Goal: Task Accomplishment & Management: Use online tool/utility

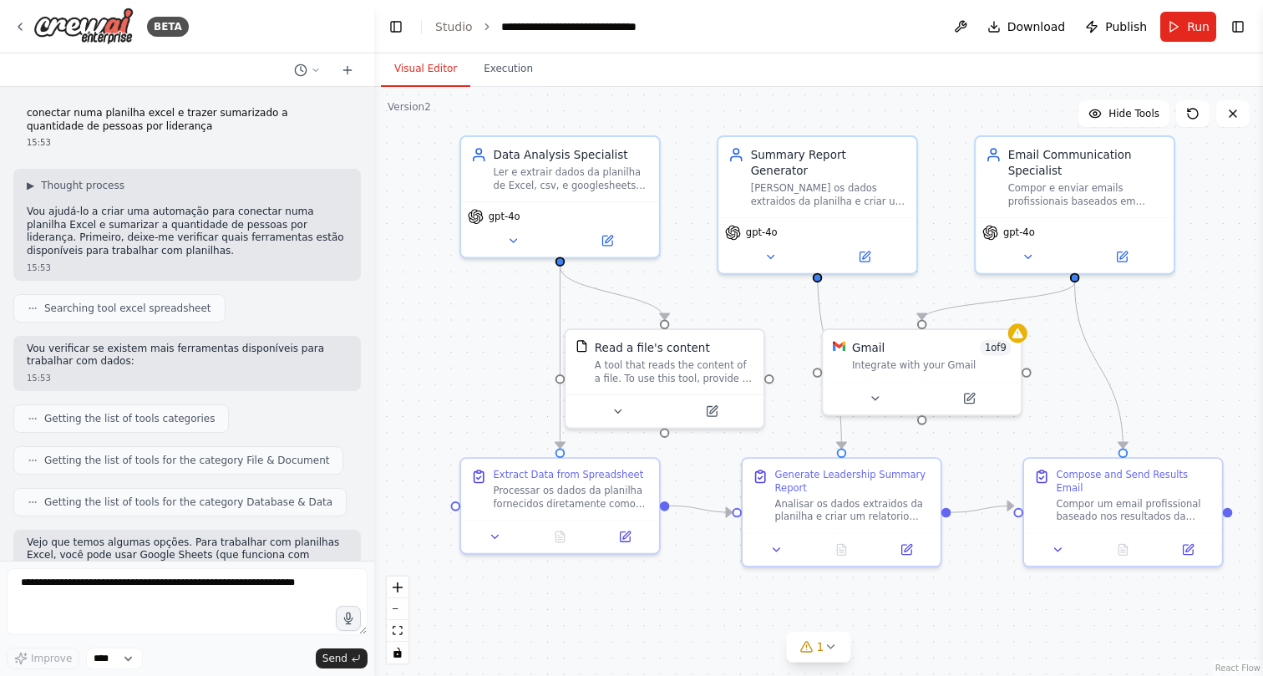
scroll to position [5662, 0]
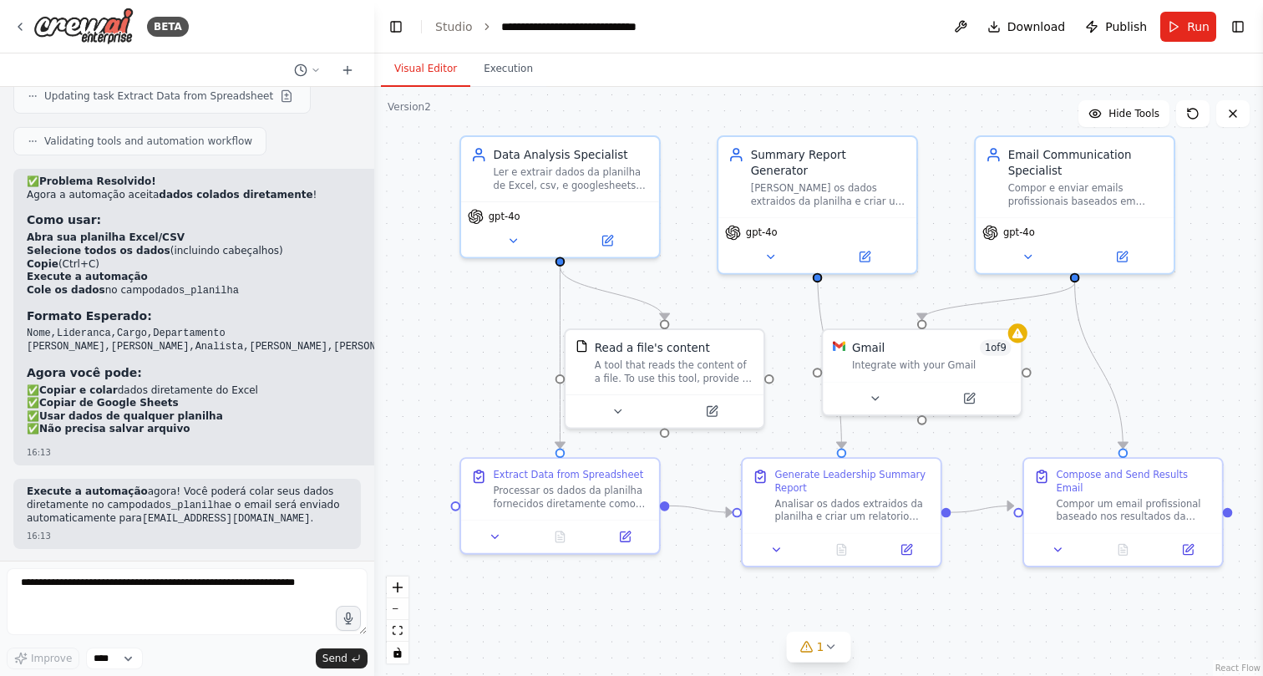
click at [478, 370] on div ".deletable-edge-delete-btn { width: 20px; height: 20px; border: 0px solid #ffff…" at bounding box center [818, 381] width 889 height 589
click at [471, 343] on div ".deletable-edge-delete-btn { width: 20px; height: 20px; border: 0px solid #ffff…" at bounding box center [818, 381] width 889 height 589
click at [468, 358] on div ".deletable-edge-delete-btn { width: 20px; height: 20px; border: 0px solid #ffff…" at bounding box center [818, 381] width 889 height 589
click at [468, 327] on div ".deletable-edge-delete-btn { width: 20px; height: 20px; border: 0px solid #ffff…" at bounding box center [818, 381] width 889 height 589
click at [468, 338] on div ".deletable-edge-delete-btn { width: 20px; height: 20px; border: 0px solid #ffff…" at bounding box center [818, 381] width 889 height 589
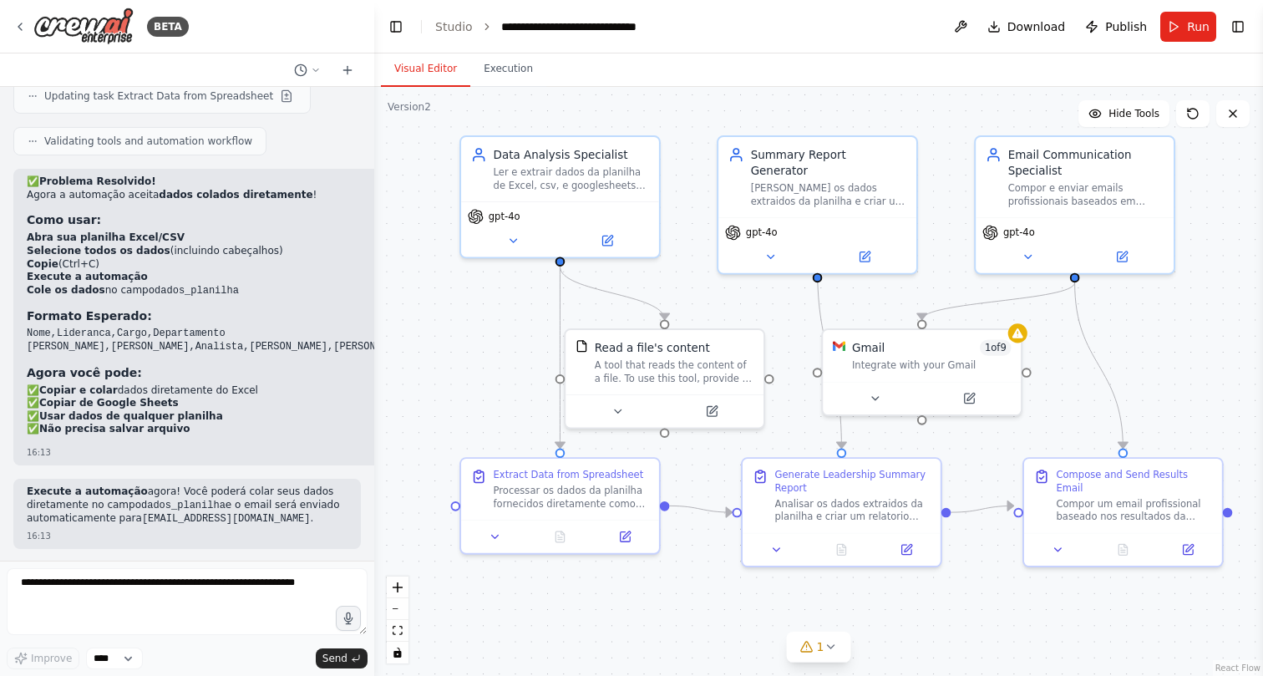
click at [469, 302] on div ".deletable-edge-delete-btn { width: 20px; height: 20px; border: 0px solid #ffff…" at bounding box center [818, 381] width 889 height 589
click at [469, 316] on div ".deletable-edge-delete-btn { width: 20px; height: 20px; border: 0px solid #ffff…" at bounding box center [818, 381] width 889 height 589
click at [464, 329] on div ".deletable-edge-delete-btn { width: 20px; height: 20px; border: 0px solid #ffff…" at bounding box center [818, 381] width 889 height 589
click at [464, 297] on div ".deletable-edge-delete-btn { width: 20px; height: 20px; border: 0px solid #ffff…" at bounding box center [818, 381] width 889 height 589
click at [462, 347] on div ".deletable-edge-delete-btn { width: 20px; height: 20px; border: 0px solid #ffff…" at bounding box center [818, 381] width 889 height 589
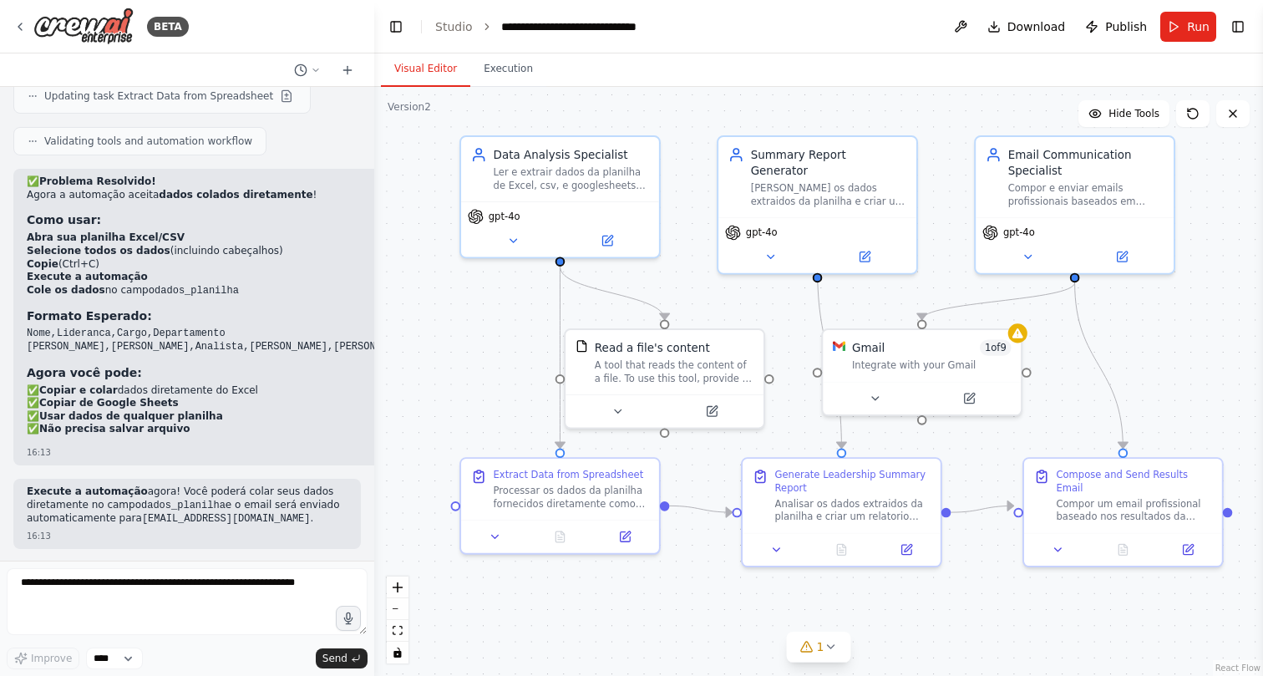
click at [462, 320] on div ".deletable-edge-delete-btn { width: 20px; height: 20px; border: 0px solid #ffff…" at bounding box center [818, 381] width 889 height 589
click at [462, 343] on div ".deletable-edge-delete-btn { width: 20px; height: 20px; border: 0px solid #ffff…" at bounding box center [818, 381] width 889 height 589
click at [462, 346] on div ".deletable-edge-delete-btn { width: 20px; height: 20px; border: 0px solid #ffff…" at bounding box center [818, 381] width 889 height 589
click at [462, 368] on div ".deletable-edge-delete-btn { width: 20px; height: 20px; border: 0px solid #ffff…" at bounding box center [818, 381] width 889 height 589
click at [462, 317] on div ".deletable-edge-delete-btn { width: 20px; height: 20px; border: 0px solid #ffff…" at bounding box center [818, 381] width 889 height 589
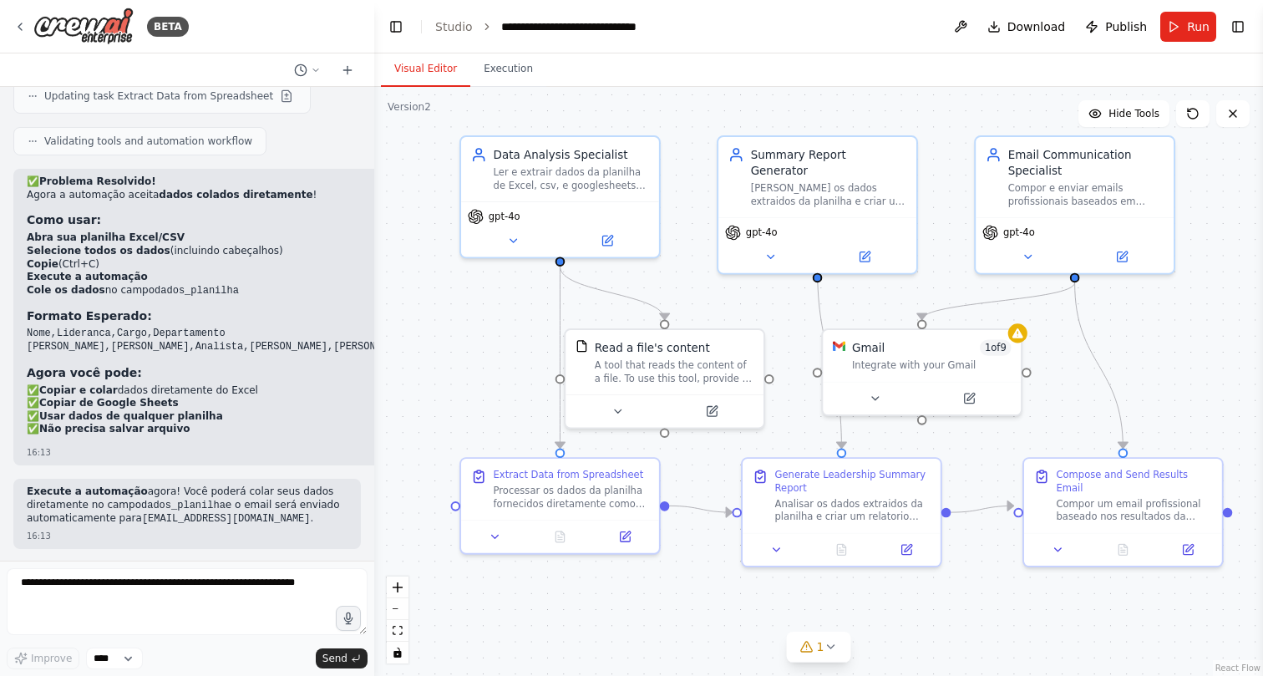
click at [461, 322] on div ".deletable-edge-delete-btn { width: 20px; height: 20px; border: 0px solid #ffff…" at bounding box center [818, 381] width 889 height 589
click at [460, 346] on div ".deletable-edge-delete-btn { width: 20px; height: 20px; border: 0px solid #ffff…" at bounding box center [818, 381] width 889 height 589
click at [466, 283] on div ".deletable-edge-delete-btn { width: 20px; height: 20px; border: 0px solid #ffff…" at bounding box center [818, 381] width 889 height 589
click at [466, 297] on div ".deletable-edge-delete-btn { width: 20px; height: 20px; border: 0px solid #ffff…" at bounding box center [818, 381] width 889 height 589
click at [459, 327] on div ".deletable-edge-delete-btn { width: 20px; height: 20px; border: 0px solid #ffff…" at bounding box center [818, 381] width 889 height 589
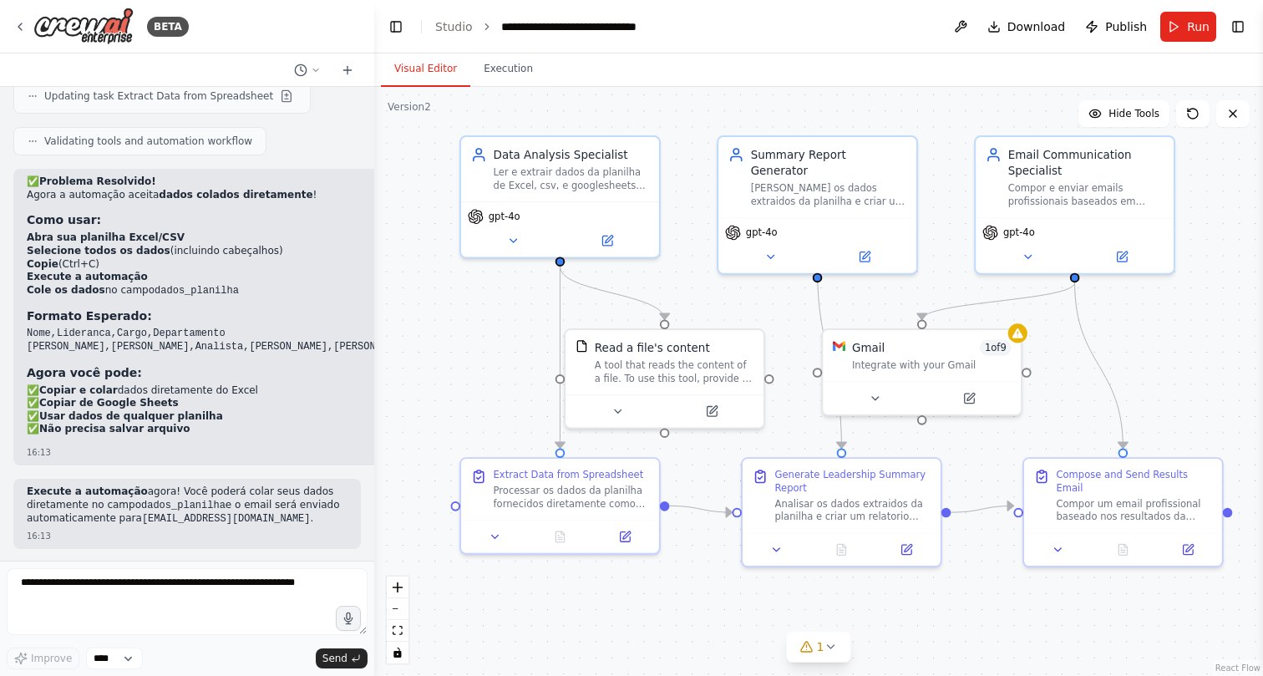
click at [459, 308] on div ".deletable-edge-delete-btn { width: 20px; height: 20px; border: 0px solid #ffff…" at bounding box center [818, 381] width 889 height 589
click at [459, 324] on div ".deletable-edge-delete-btn { width: 20px; height: 20px; border: 0px solid #ffff…" at bounding box center [818, 381] width 889 height 589
click at [461, 312] on div ".deletable-edge-delete-btn { width: 20px; height: 20px; border: 0px solid #ffff…" at bounding box center [818, 381] width 889 height 589
click at [461, 325] on div ".deletable-edge-delete-btn { width: 20px; height: 20px; border: 0px solid #ffff…" at bounding box center [818, 381] width 889 height 589
click at [461, 289] on div ".deletable-edge-delete-btn { width: 20px; height: 20px; border: 0px solid #ffff…" at bounding box center [818, 381] width 889 height 589
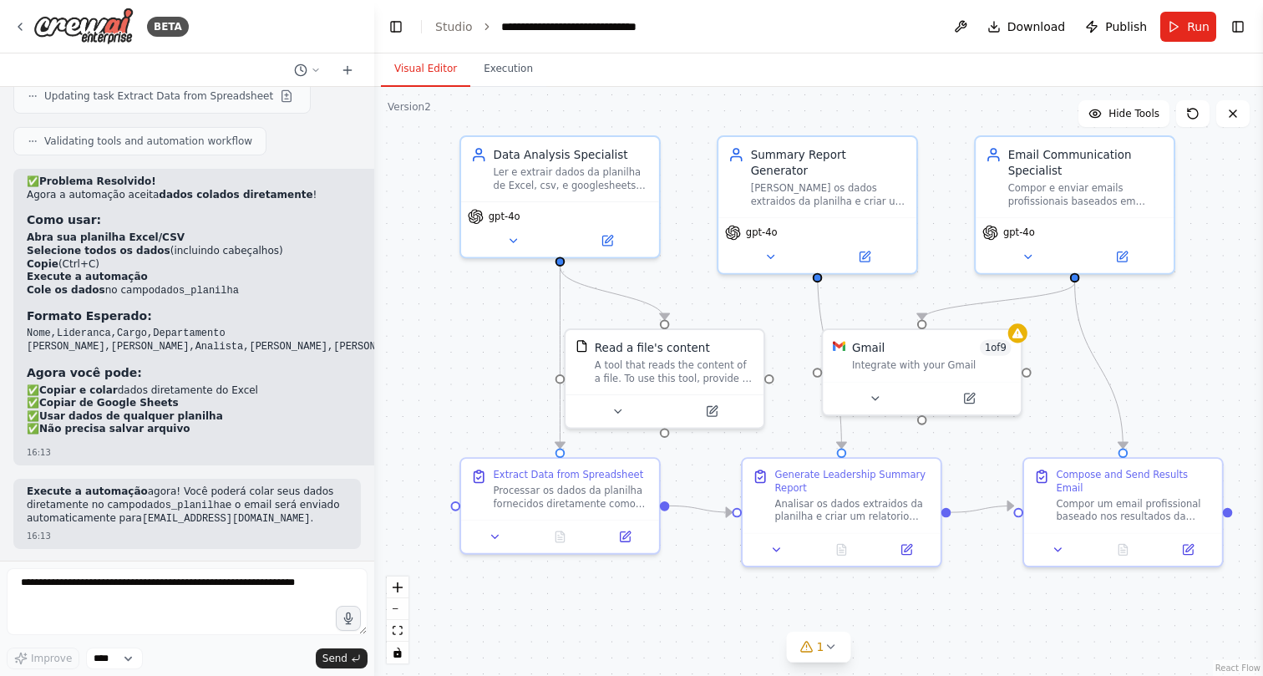
click at [461, 302] on div ".deletable-edge-delete-btn { width: 20px; height: 20px; border: 0px solid #ffff…" at bounding box center [818, 381] width 889 height 589
click at [462, 266] on div ".deletable-edge-delete-btn { width: 20px; height: 20px; border: 0px solid #ffff…" at bounding box center [818, 381] width 889 height 589
click at [462, 275] on div ".deletable-edge-delete-btn { width: 20px; height: 20px; border: 0px solid #ffff…" at bounding box center [818, 381] width 889 height 589
click at [462, 253] on div "Data Analysis Specialist Ler e extrair dados da planilha de Excel, csv, e googl…" at bounding box center [559, 193] width 201 height 123
click at [455, 292] on div ".deletable-edge-delete-btn { width: 20px; height: 20px; border: 0px solid #ffff…" at bounding box center [818, 381] width 889 height 589
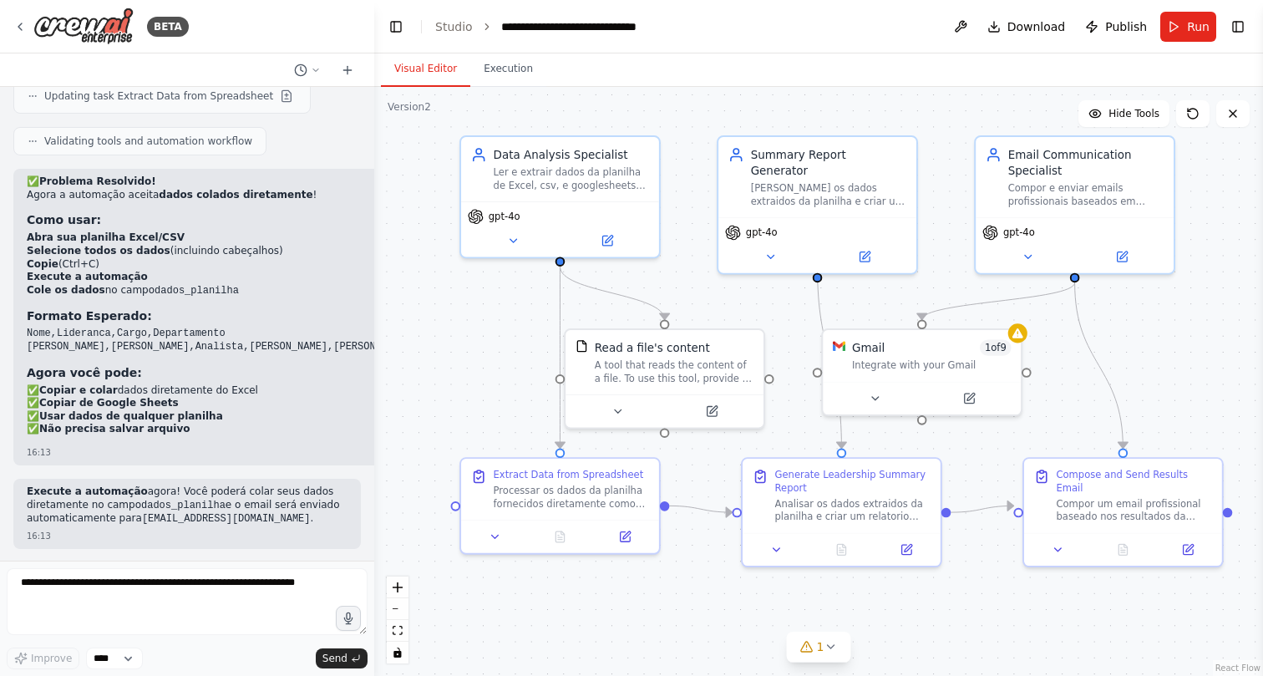
click at [455, 332] on div ".deletable-edge-delete-btn { width: 20px; height: 20px; border: 0px solid #ffff…" at bounding box center [818, 381] width 889 height 589
click at [455, 301] on div ".deletable-edge-delete-btn { width: 20px; height: 20px; border: 0px solid #ffff…" at bounding box center [818, 381] width 889 height 589
click at [448, 355] on div ".deletable-edge-delete-btn { width: 20px; height: 20px; border: 0px solid #ffff…" at bounding box center [818, 381] width 889 height 589
